Goal: Information Seeking & Learning: Learn about a topic

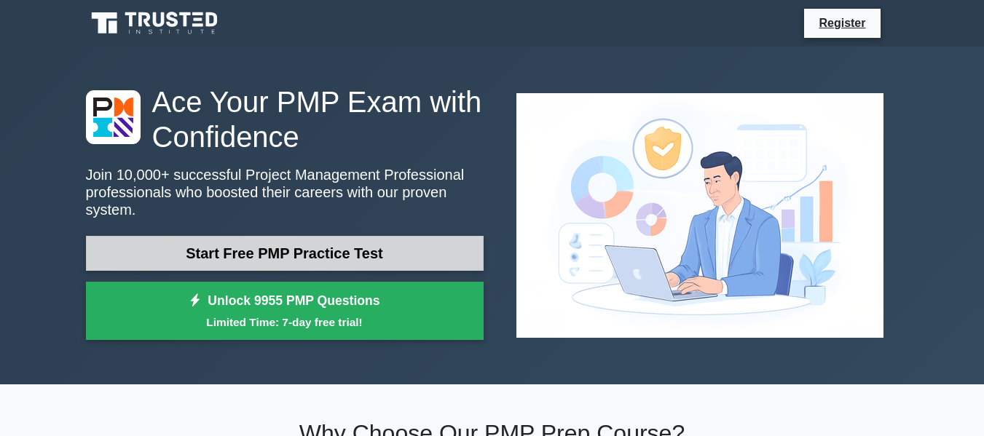
click at [297, 236] on link "Start Free PMP Practice Test" at bounding box center [285, 253] width 398 height 35
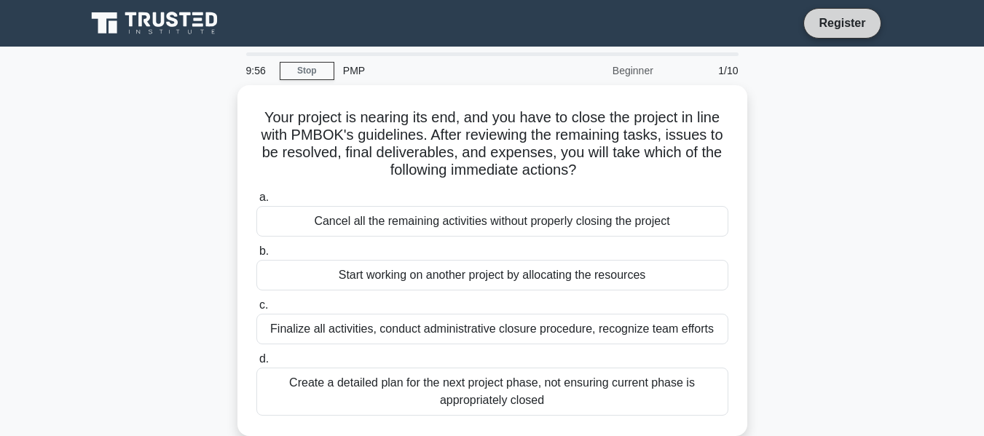
click at [843, 26] on link "Register" at bounding box center [842, 23] width 64 height 18
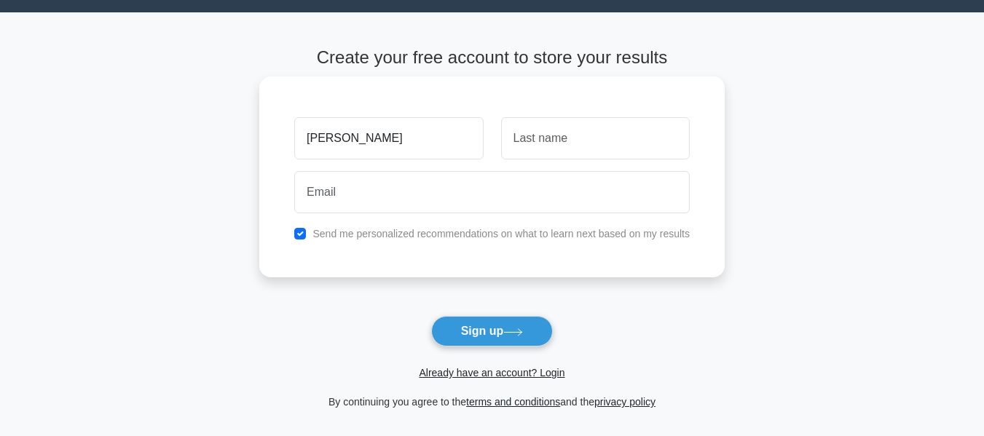
scroll to position [35, 0]
type input "Benedict"
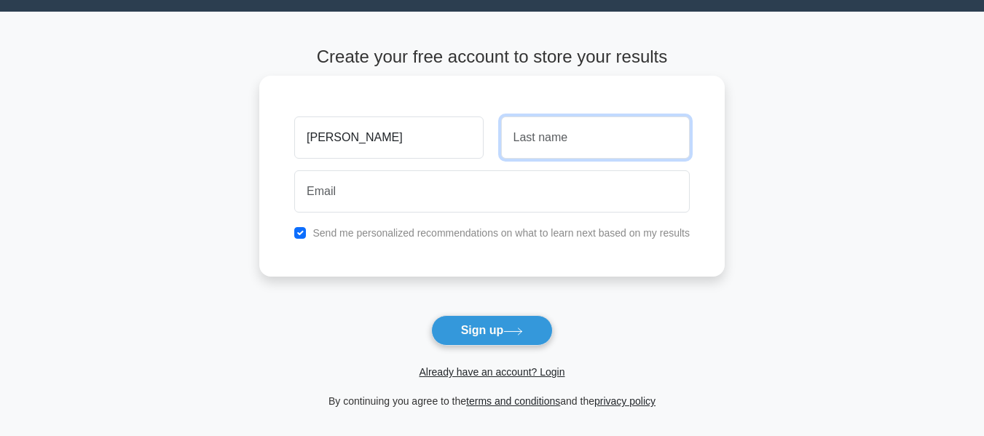
click at [545, 143] on input "text" at bounding box center [595, 138] width 189 height 42
type input "c"
type input "Chidzao"
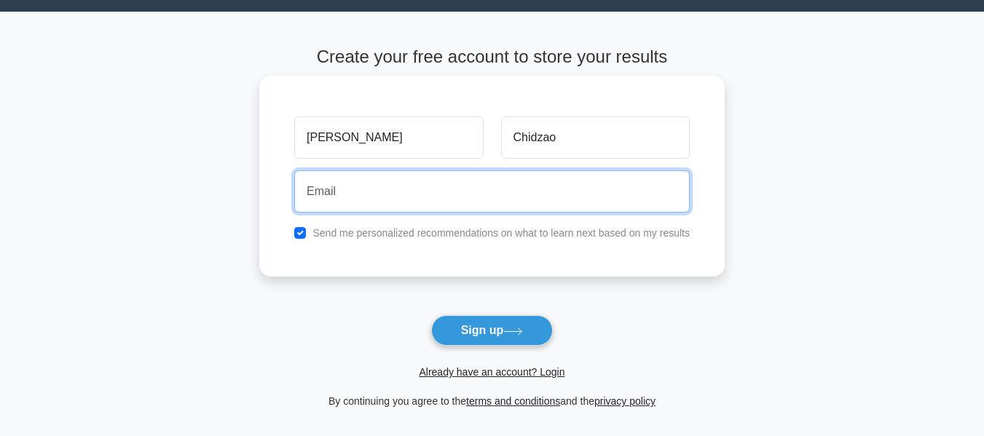
click at [376, 189] on input "email" at bounding box center [492, 191] width 396 height 42
type input "bennyiro@yahoo.com"
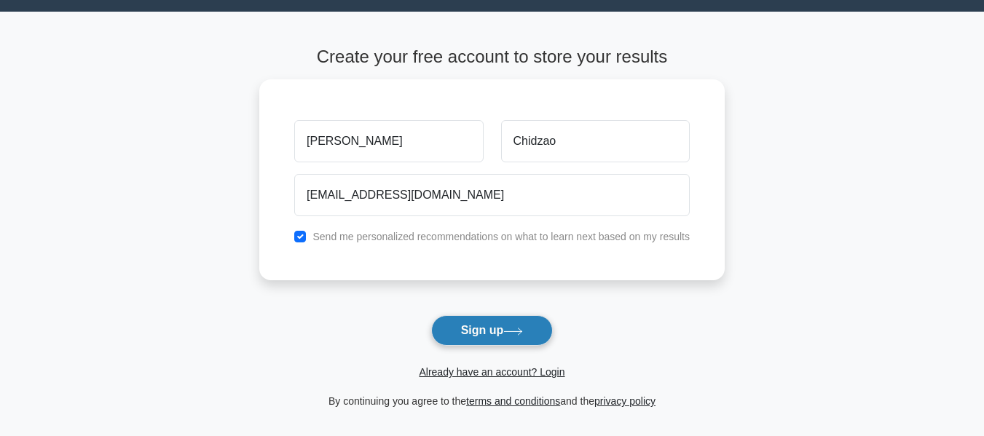
click at [466, 331] on button "Sign up" at bounding box center [492, 330] width 122 height 31
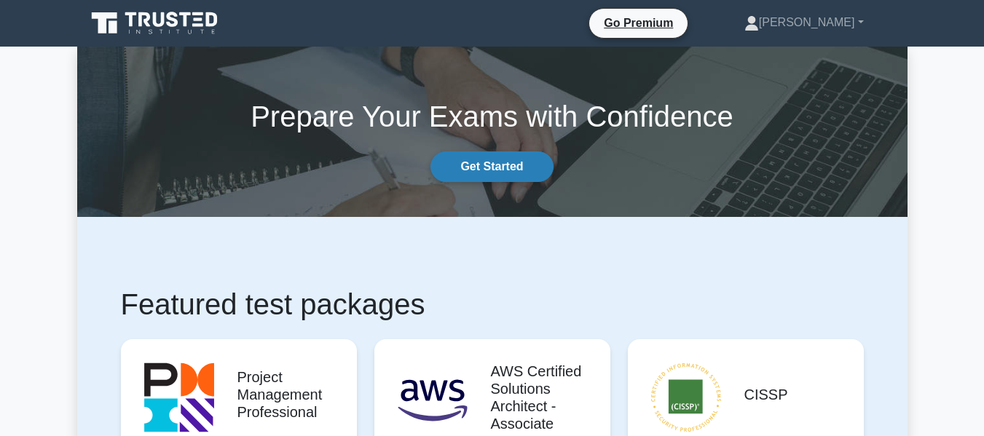
click at [482, 167] on link "Get Started" at bounding box center [492, 167] width 122 height 31
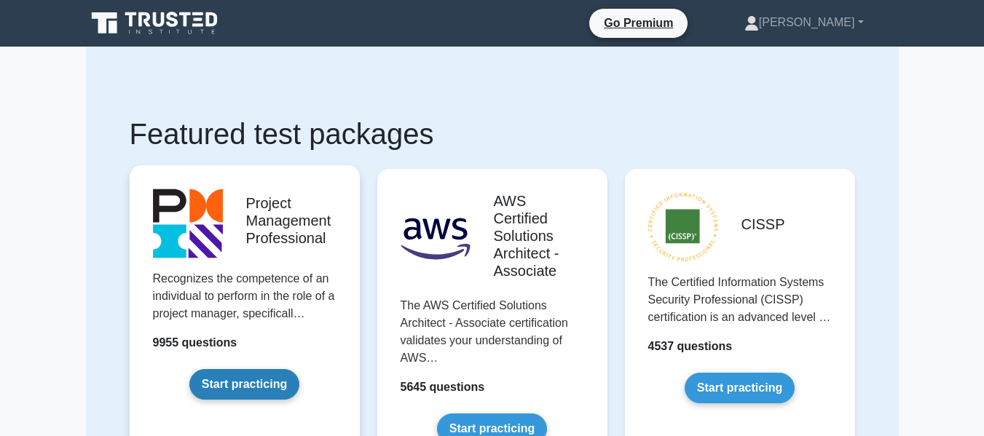
click at [250, 385] on link "Start practicing" at bounding box center [244, 384] width 110 height 31
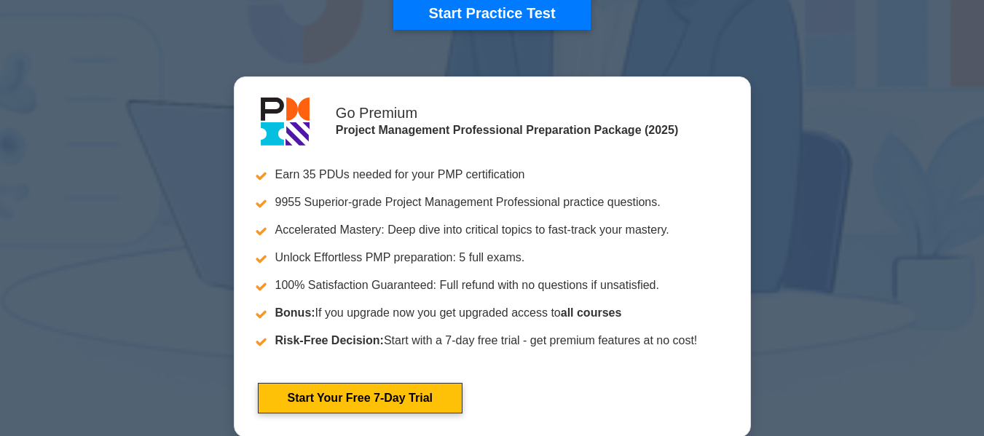
scroll to position [302, 0]
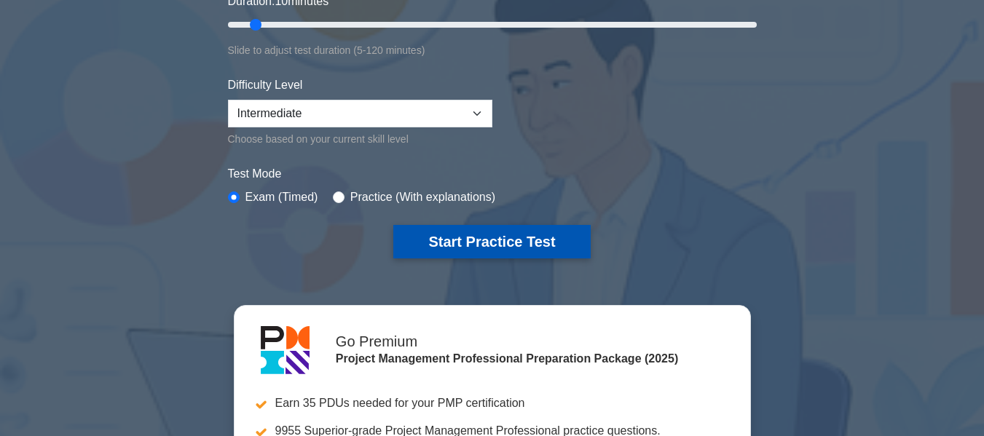
click at [516, 243] on button "Start Practice Test" at bounding box center [491, 242] width 197 height 34
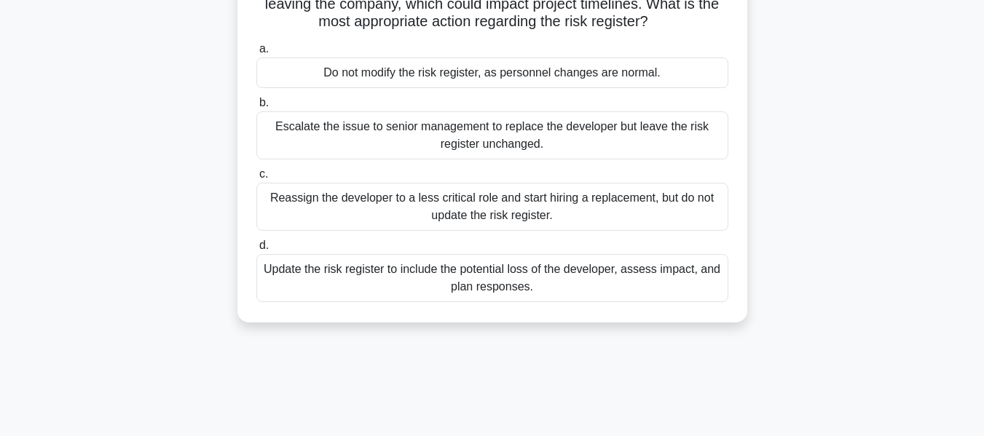
scroll to position [146, 0]
click at [396, 276] on div "Update the risk register to include the potential loss of the developer, assess…" at bounding box center [492, 278] width 472 height 48
click at [256, 250] on input "d. Update the risk register to include the potential loss of the developer, ass…" at bounding box center [256, 244] width 0 height 9
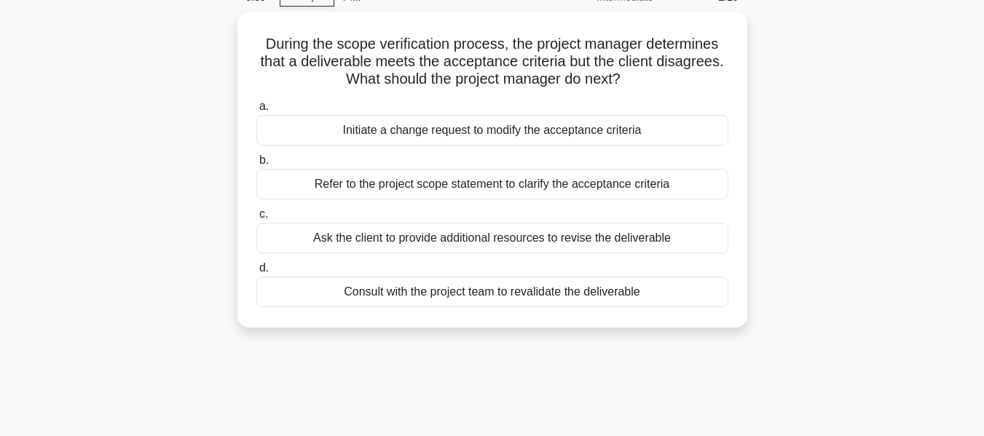
scroll to position [73, 0]
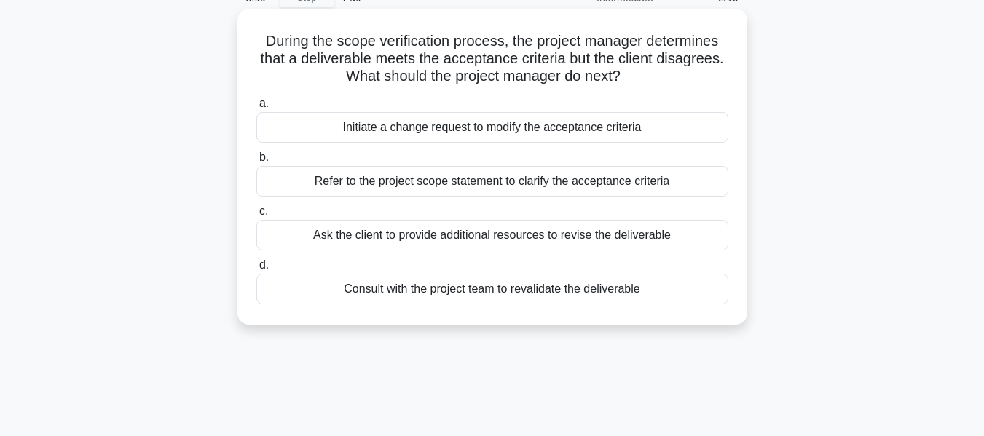
click at [306, 186] on div "Refer to the project scope statement to clarify the acceptance criteria" at bounding box center [492, 181] width 472 height 31
click at [256, 162] on input "b. Refer to the project scope statement to clarify the acceptance criteria" at bounding box center [256, 157] width 0 height 9
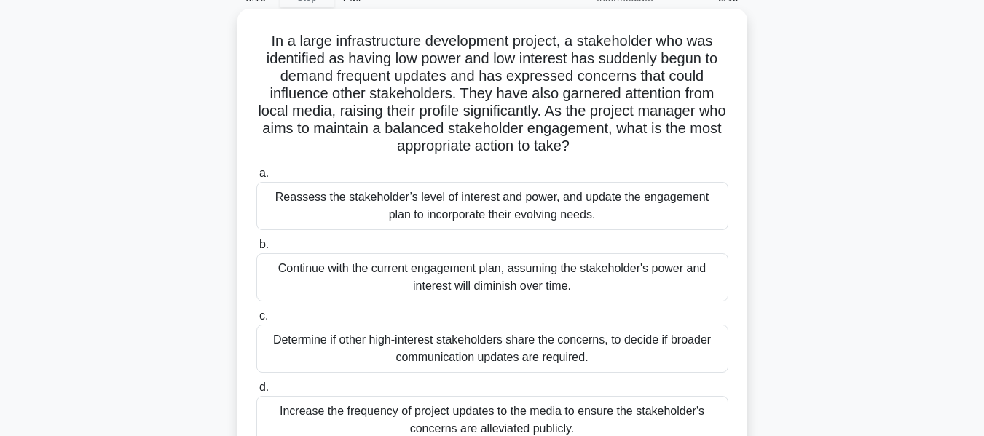
scroll to position [146, 0]
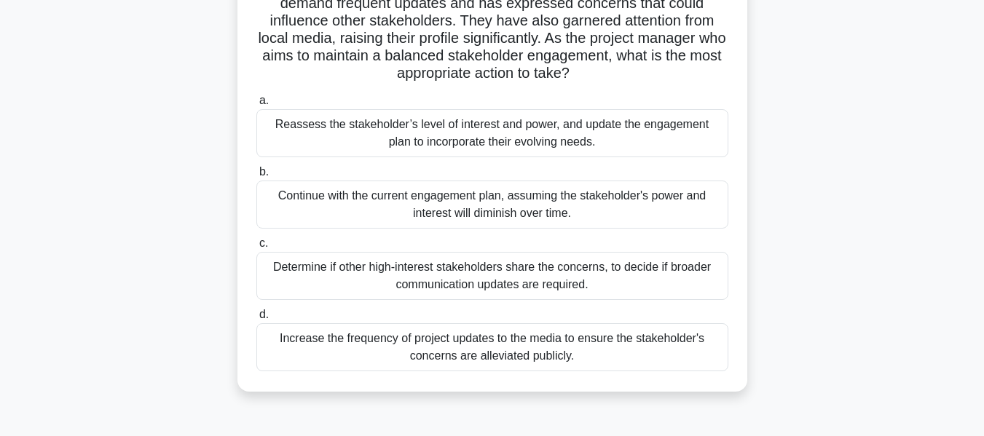
click at [418, 148] on div "Reassess the stakeholder’s level of interest and power, and update the engageme…" at bounding box center [492, 133] width 472 height 48
click at [256, 106] on input "a. Reassess the stakeholder’s level of interest and power, and update the engag…" at bounding box center [256, 100] width 0 height 9
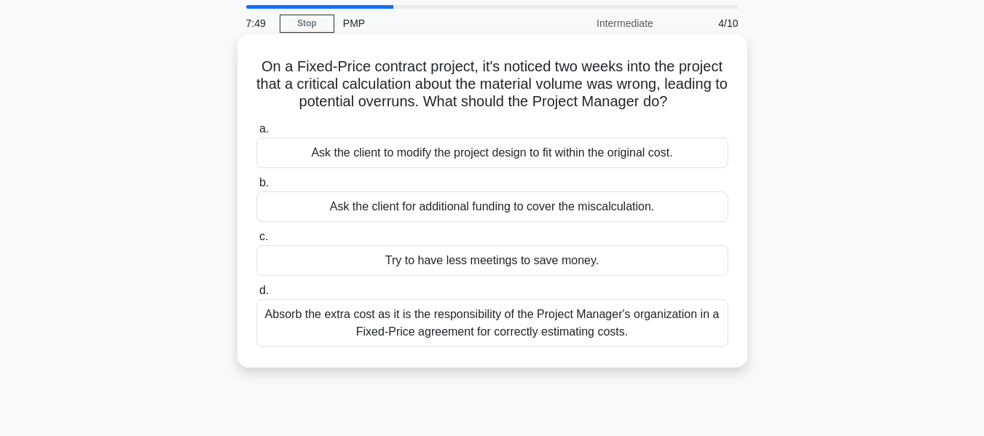
scroll to position [73, 0]
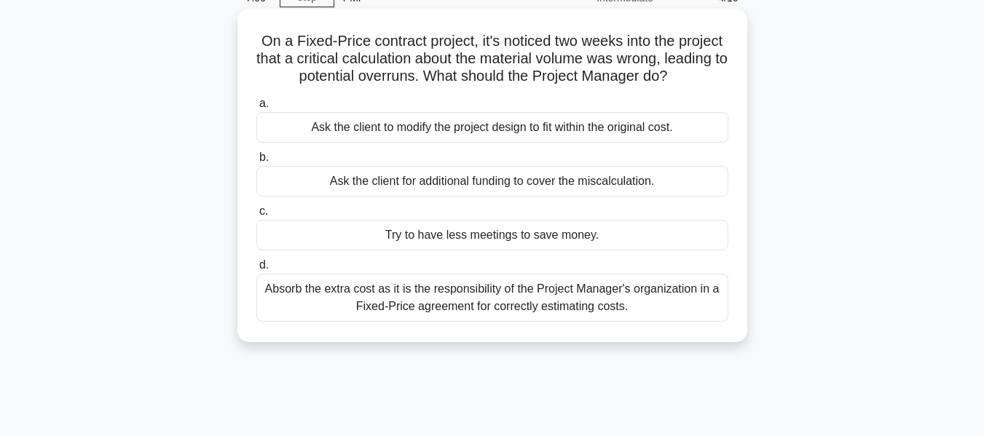
click at [509, 135] on div "Ask the client to modify the project design to fit within the original cost." at bounding box center [492, 127] width 472 height 31
click at [256, 109] on input "a. Ask the client to modify the project design to fit within the original cost." at bounding box center [256, 103] width 0 height 9
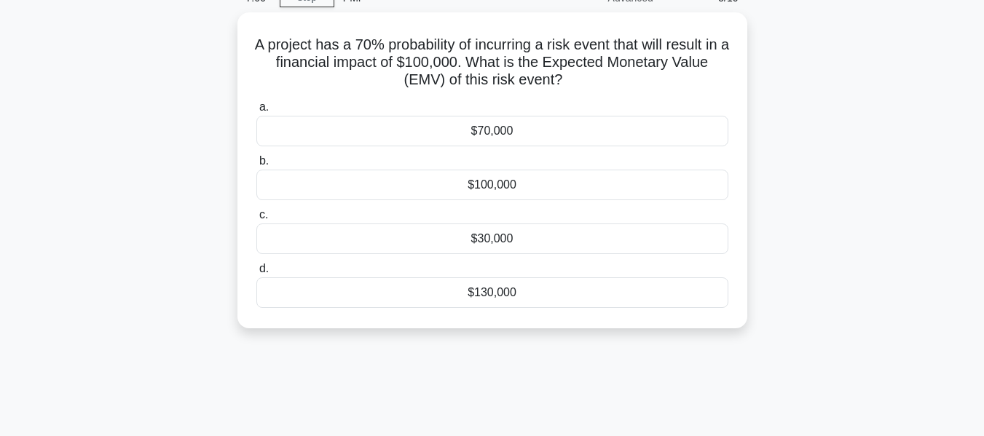
scroll to position [0, 0]
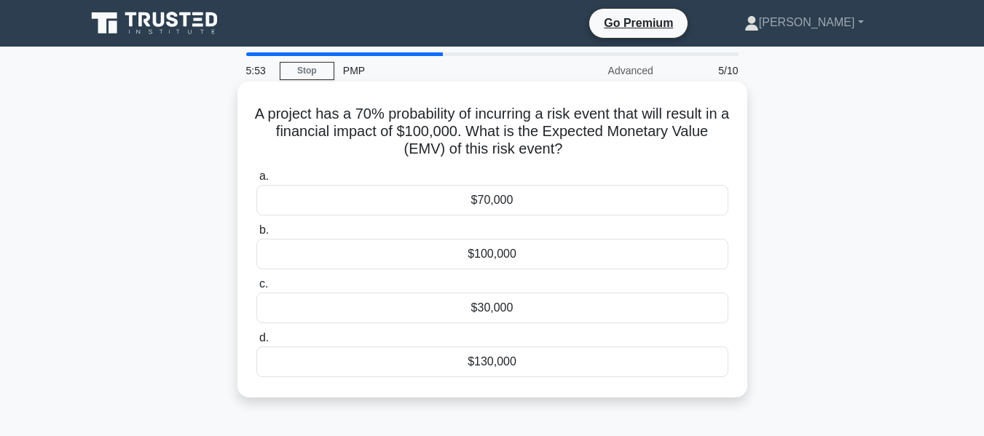
click at [331, 303] on div "$30,000" at bounding box center [492, 308] width 472 height 31
click at [256, 289] on input "c. $30,000" at bounding box center [256, 284] width 0 height 9
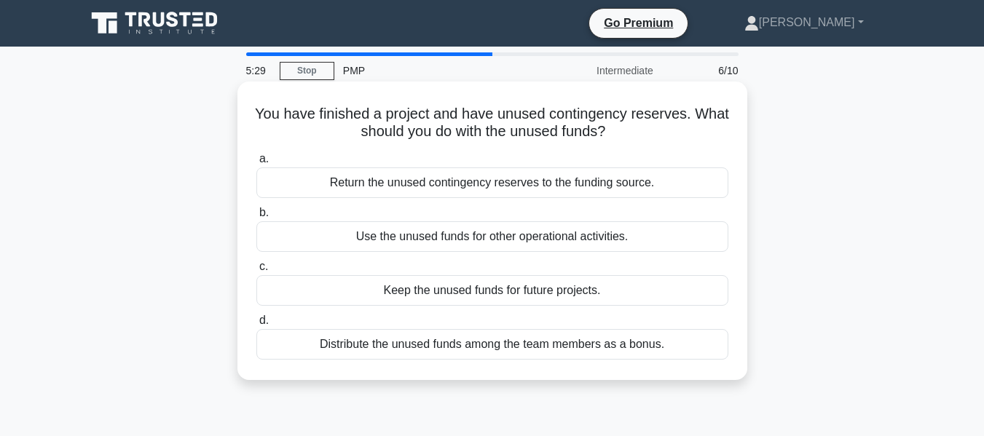
click at [444, 184] on div "Return the unused contingency reserves to the funding source." at bounding box center [492, 183] width 472 height 31
click at [256, 164] on input "a. Return the unused contingency reserves to the funding source." at bounding box center [256, 158] width 0 height 9
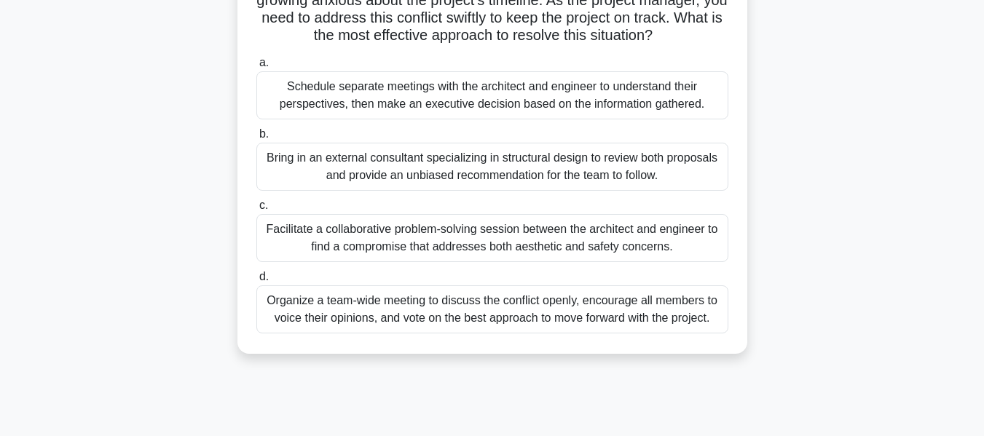
scroll to position [146, 0]
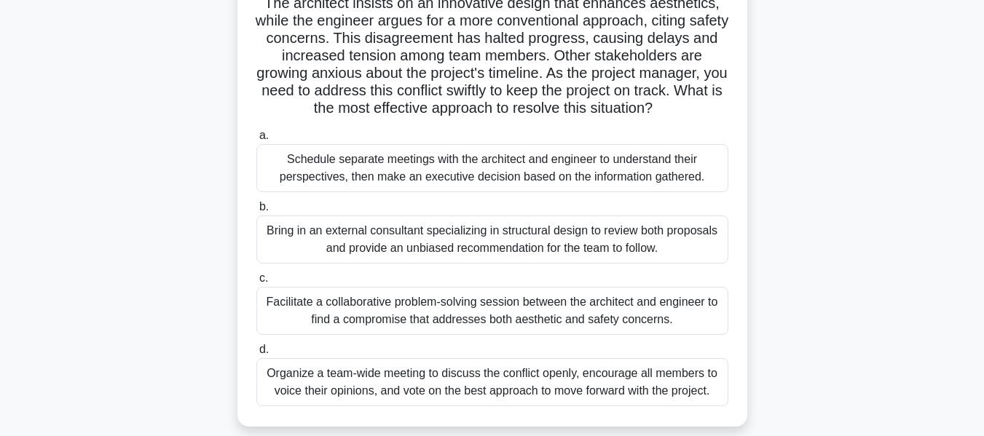
click at [378, 308] on div "Facilitate a collaborative problem-solving session between the architect and en…" at bounding box center [492, 311] width 472 height 48
click at [256, 283] on input "c. Facilitate a collaborative problem-solving session between the architect and…" at bounding box center [256, 278] width 0 height 9
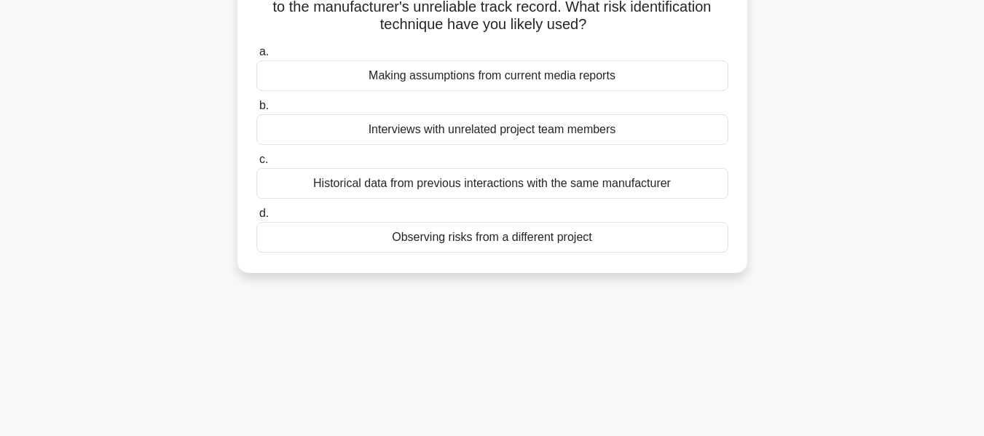
scroll to position [0, 0]
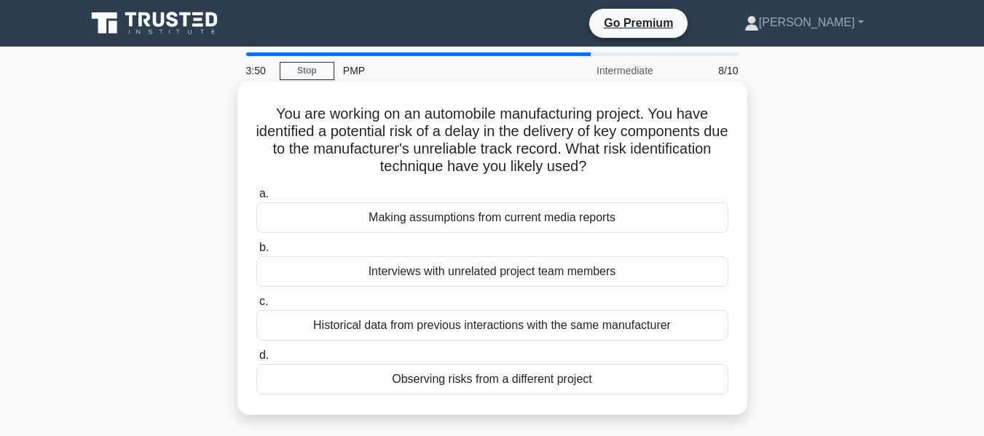
click at [374, 326] on div "Historical data from previous interactions with the same manufacturer" at bounding box center [492, 325] width 472 height 31
click at [256, 307] on input "c. Historical data from previous interactions with the same manufacturer" at bounding box center [256, 301] width 0 height 9
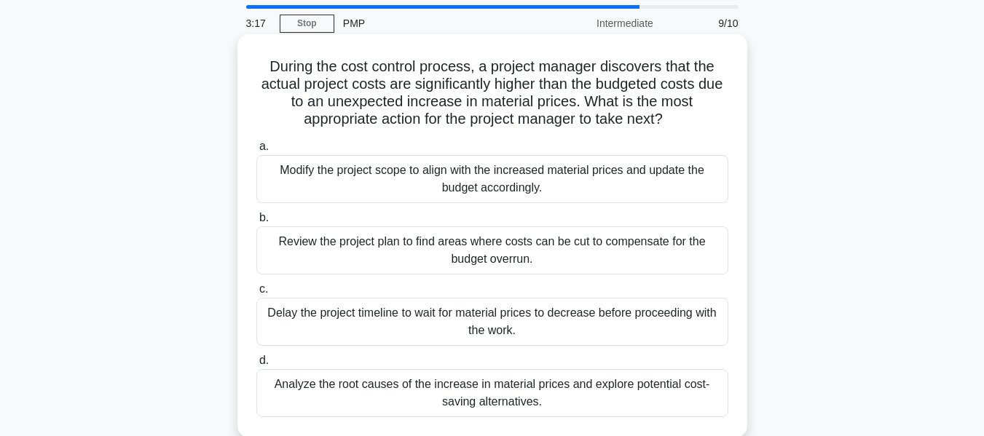
scroll to position [73, 0]
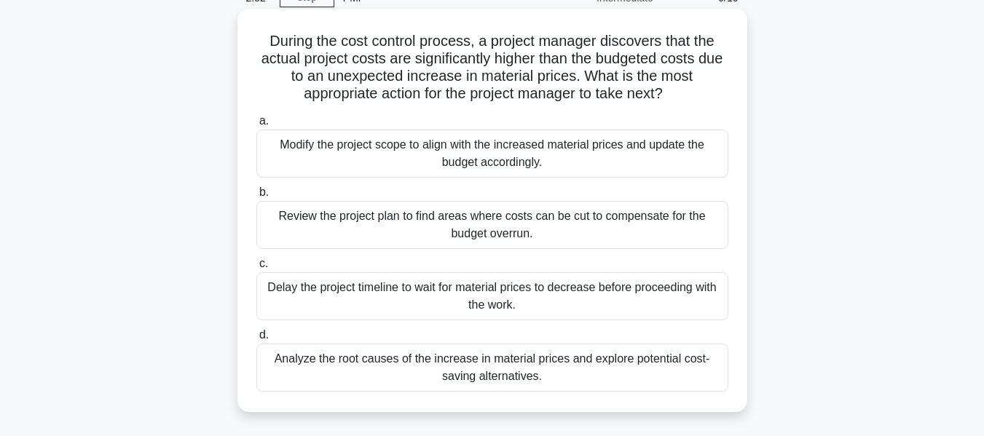
click at [501, 166] on div "Modify the project scope to align with the increased material prices and update…" at bounding box center [492, 154] width 472 height 48
click at [256, 126] on input "a. Modify the project scope to align with the increased material prices and upd…" at bounding box center [256, 121] width 0 height 9
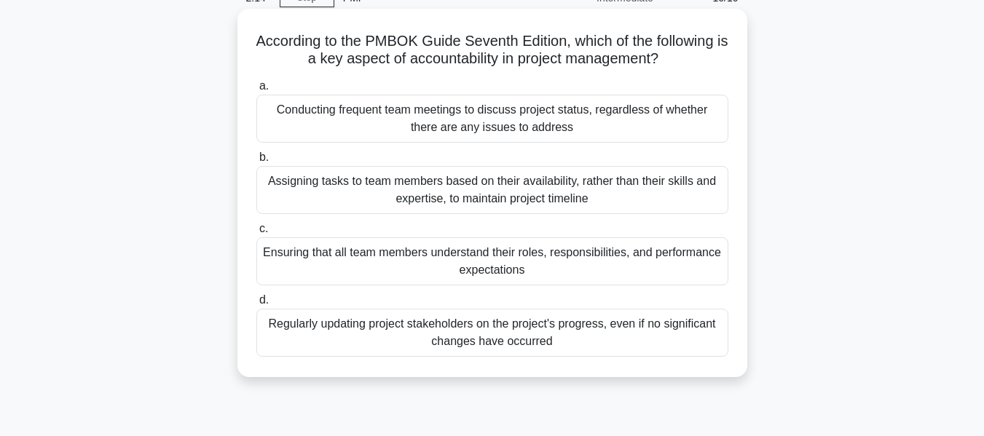
click at [413, 255] on div "Ensuring that all team members understand their roles, responsibilities, and pe…" at bounding box center [492, 262] width 472 height 48
click at [256, 234] on input "c. Ensuring that all team members understand their roles, responsibilities, and…" at bounding box center [256, 228] width 0 height 9
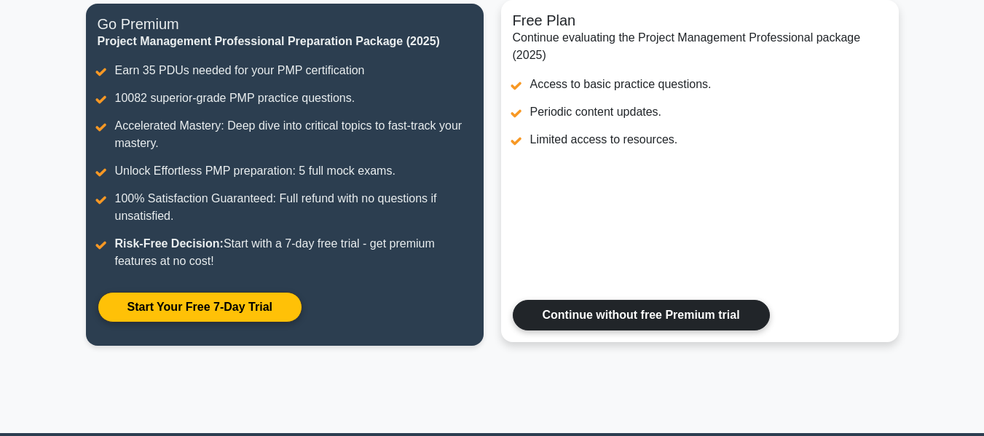
scroll to position [219, 0]
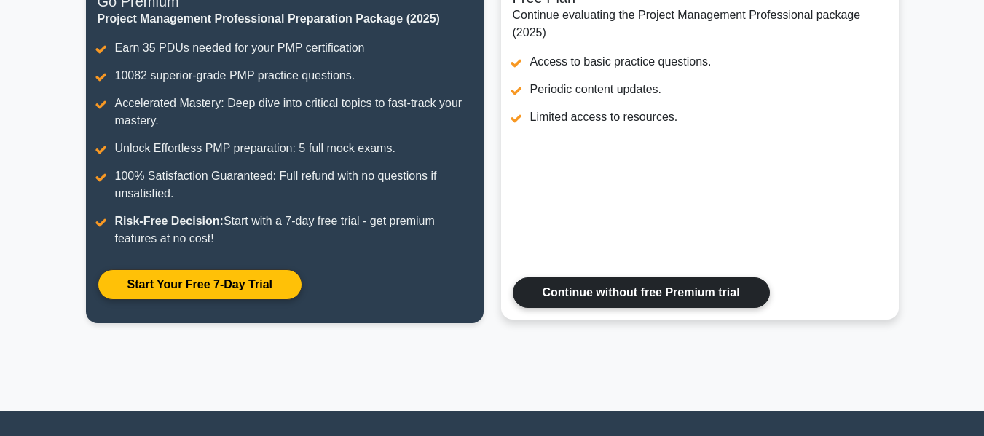
click at [659, 283] on link "Continue without free Premium trial" at bounding box center [641, 293] width 257 height 31
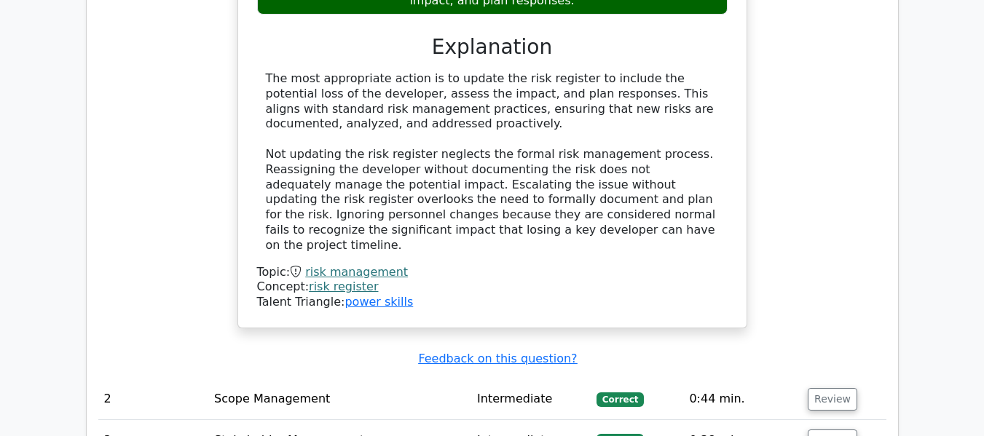
scroll to position [1729, 0]
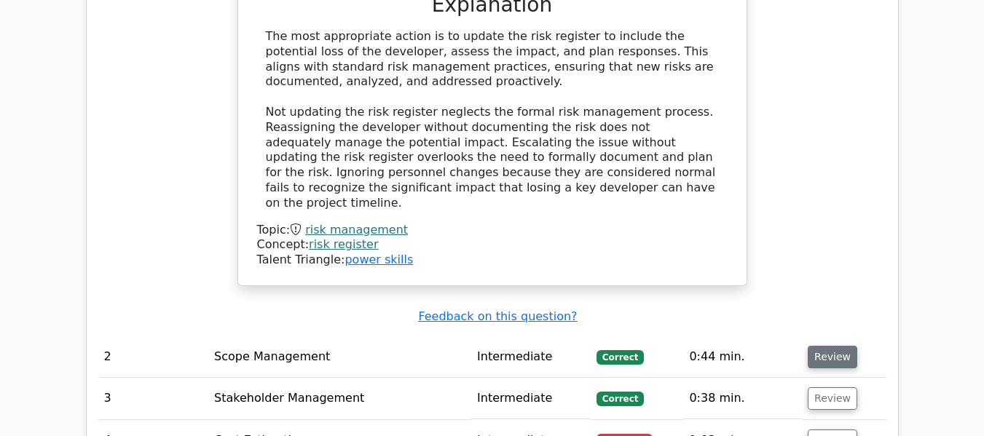
click at [834, 346] on button "Review" at bounding box center [833, 357] width 50 height 23
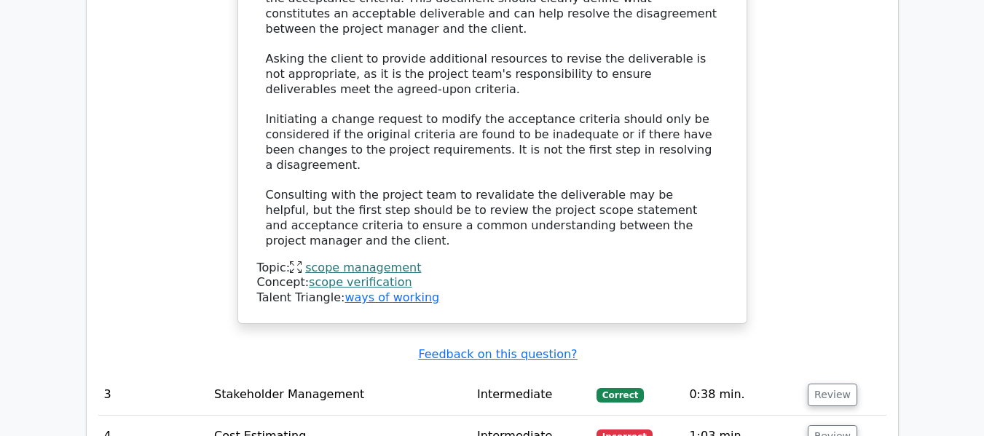
scroll to position [2584, 0]
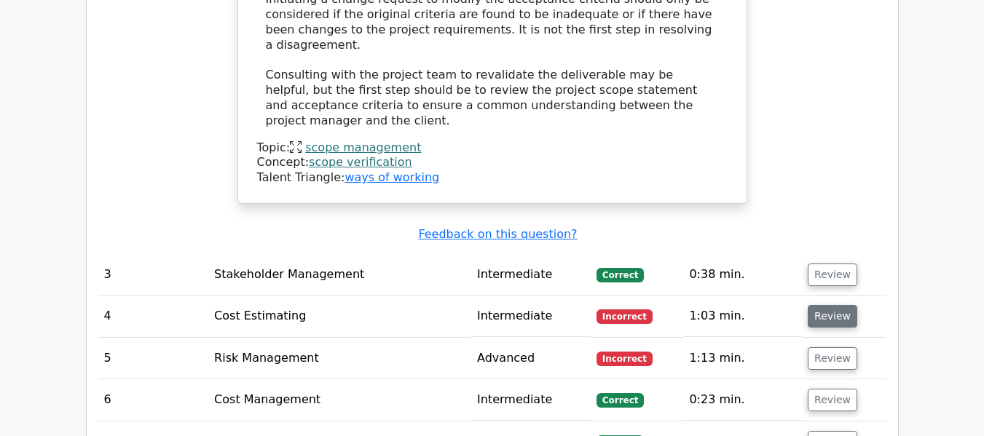
click at [828, 305] on button "Review" at bounding box center [833, 316] width 50 height 23
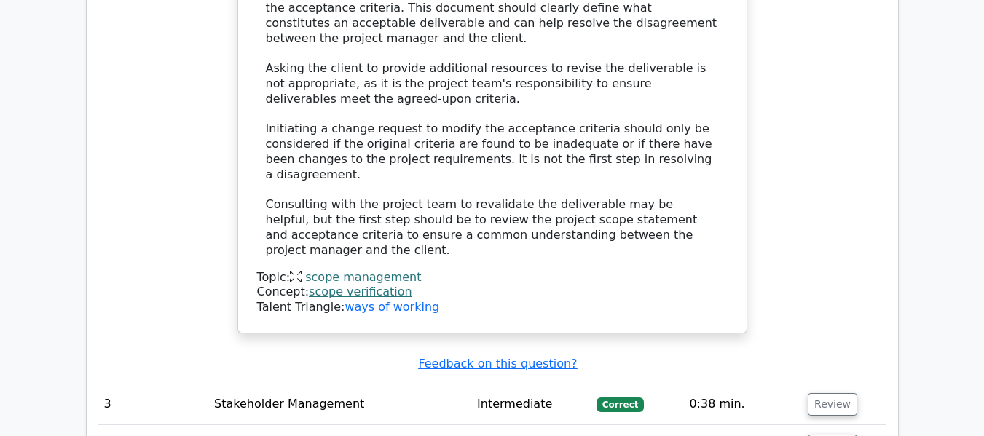
scroll to position [2448, 0]
